Goal: Task Accomplishment & Management: Use online tool/utility

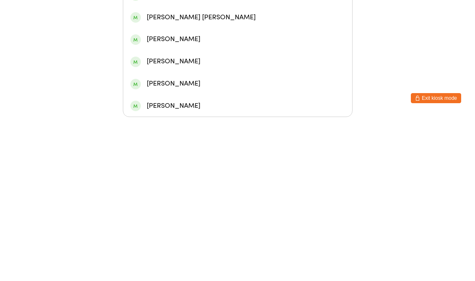
click at [393, 64] on html "You have now entered Kiosk Mode. Members will be able to check themselves in us…" at bounding box center [237, 74] width 475 height 281
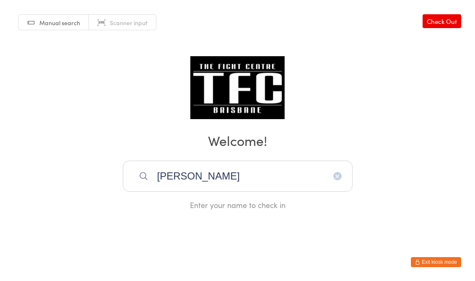
click at [217, 180] on input "[PERSON_NAME]" at bounding box center [238, 176] width 230 height 31
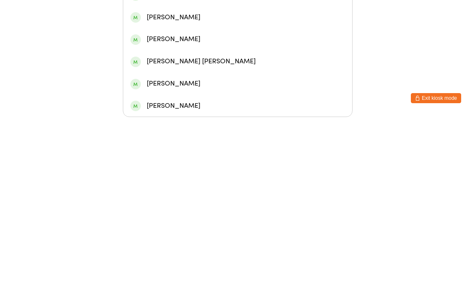
type input "[PERSON_NAME] d"
click at [206, 131] on div "[PERSON_NAME]" at bounding box center [237, 136] width 215 height 11
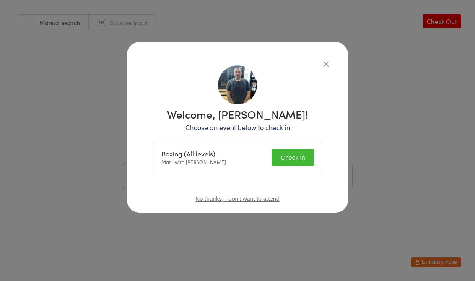
click at [295, 154] on button "Check in" at bounding box center [293, 157] width 42 height 17
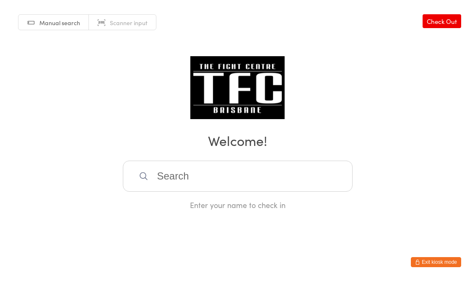
click at [193, 172] on input "search" at bounding box center [238, 176] width 230 height 31
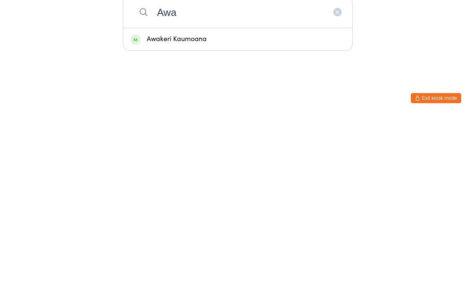
type input "Awa"
click at [221, 198] on div "Awakeri Kaumoana" at bounding box center [237, 203] width 215 height 11
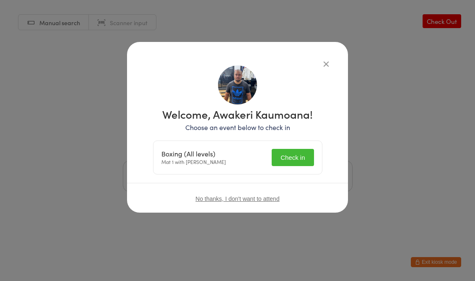
click at [297, 156] on button "Check in" at bounding box center [293, 157] width 42 height 17
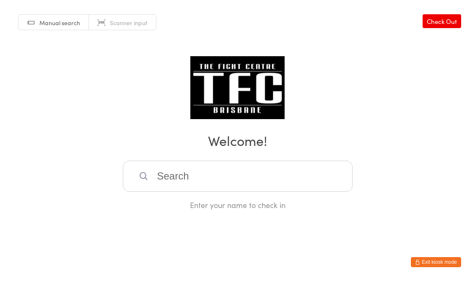
click at [135, 167] on input "search" at bounding box center [238, 176] width 230 height 31
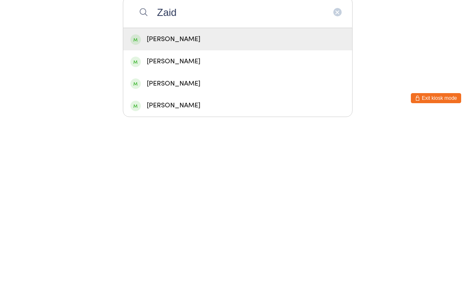
type input "Zaid"
click at [149, 198] on div "[PERSON_NAME]" at bounding box center [237, 203] width 215 height 11
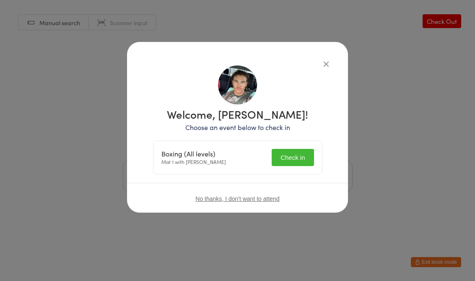
click at [279, 150] on button "Check in" at bounding box center [293, 157] width 42 height 17
